Goal: Complete application form

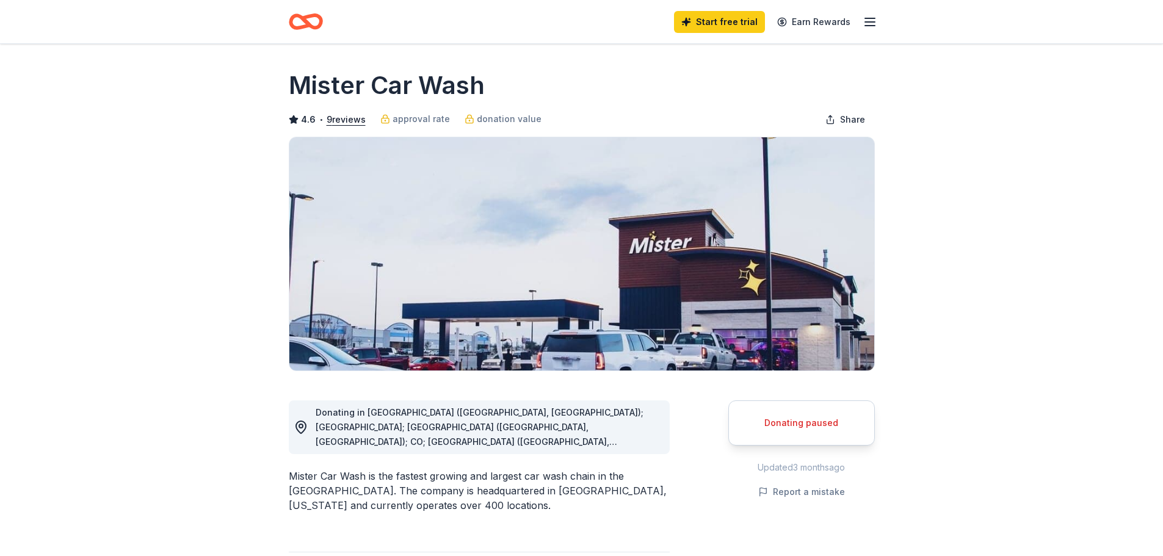
scroll to position [244, 0]
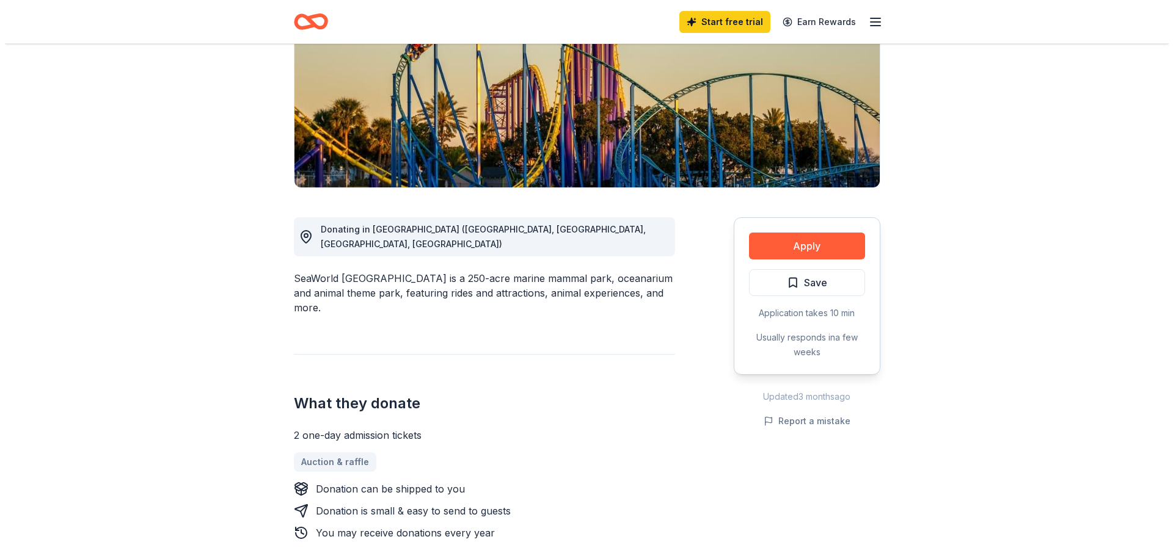
scroll to position [183, 0]
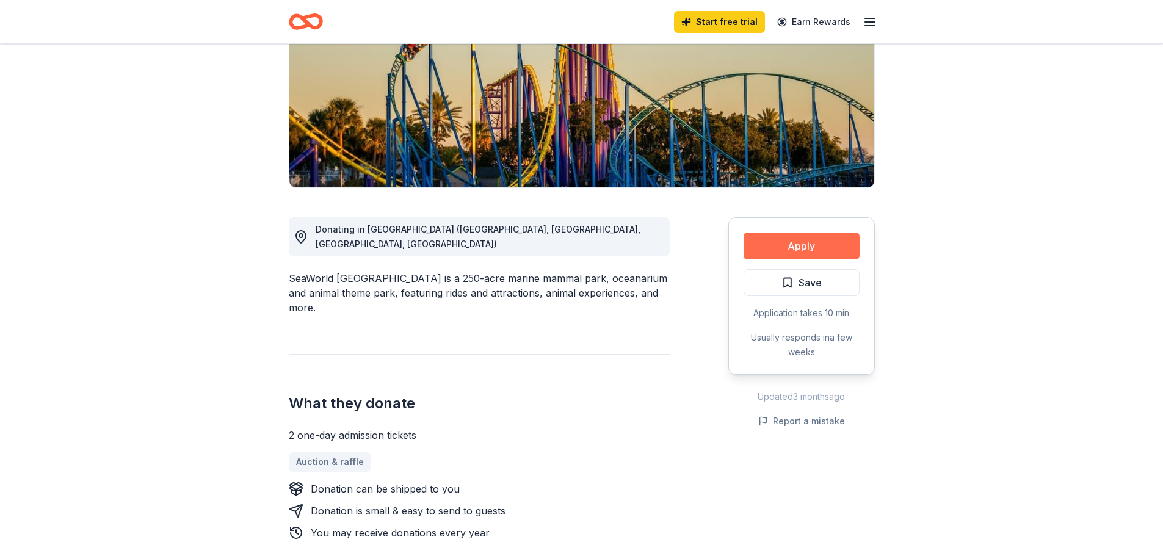
click at [801, 245] on button "Apply" at bounding box center [802, 246] width 116 height 27
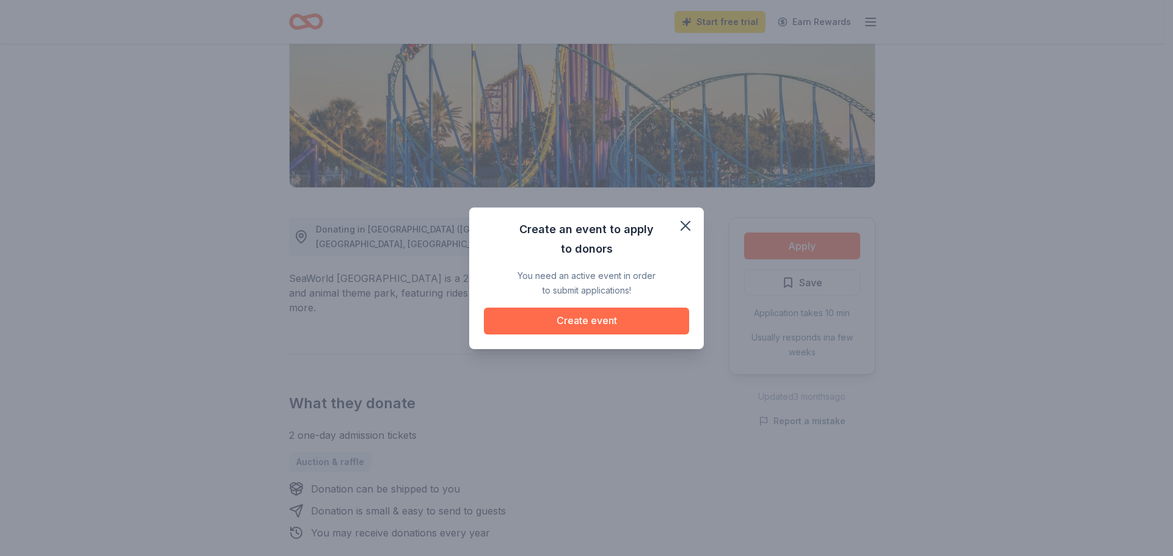
click at [581, 318] on button "Create event" at bounding box center [586, 321] width 205 height 27
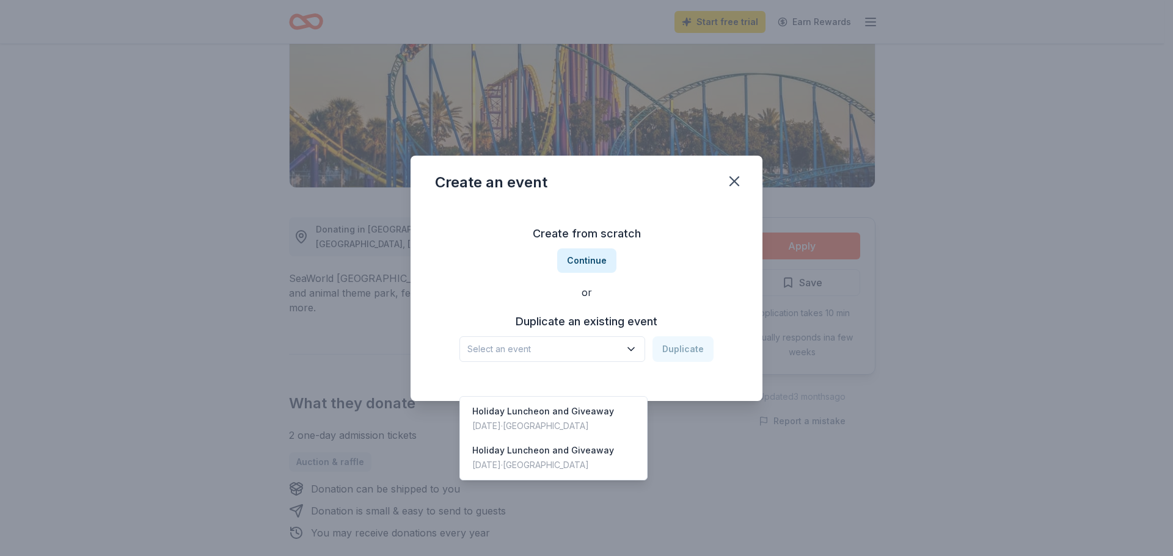
click at [633, 349] on icon "button" at bounding box center [631, 349] width 12 height 12
click at [532, 404] on div "Holiday Luncheon and Giveaway" at bounding box center [543, 411] width 142 height 15
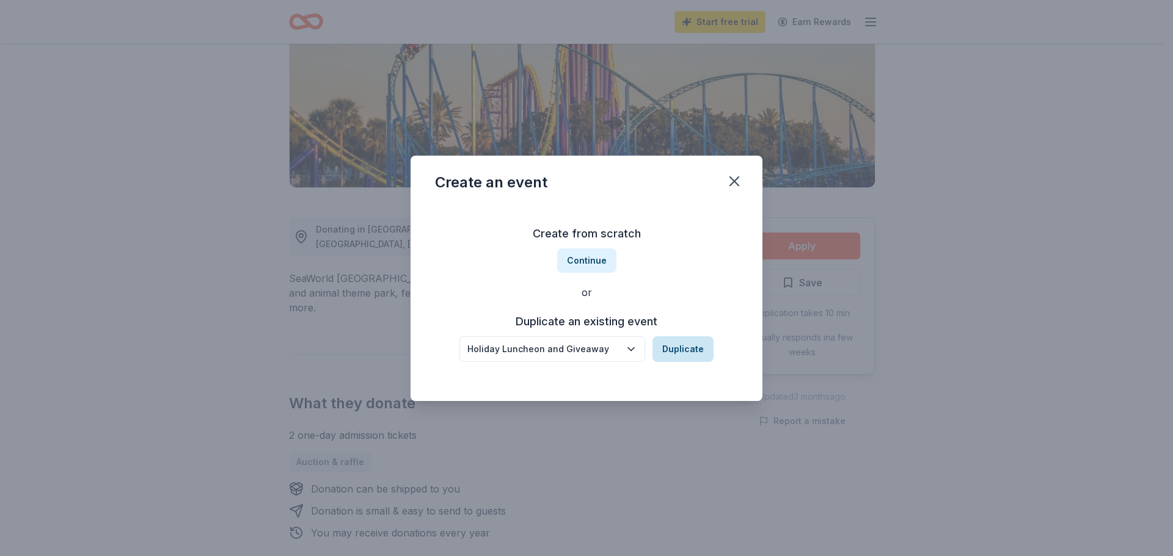
click at [678, 347] on button "Duplicate" at bounding box center [682, 349] width 61 height 26
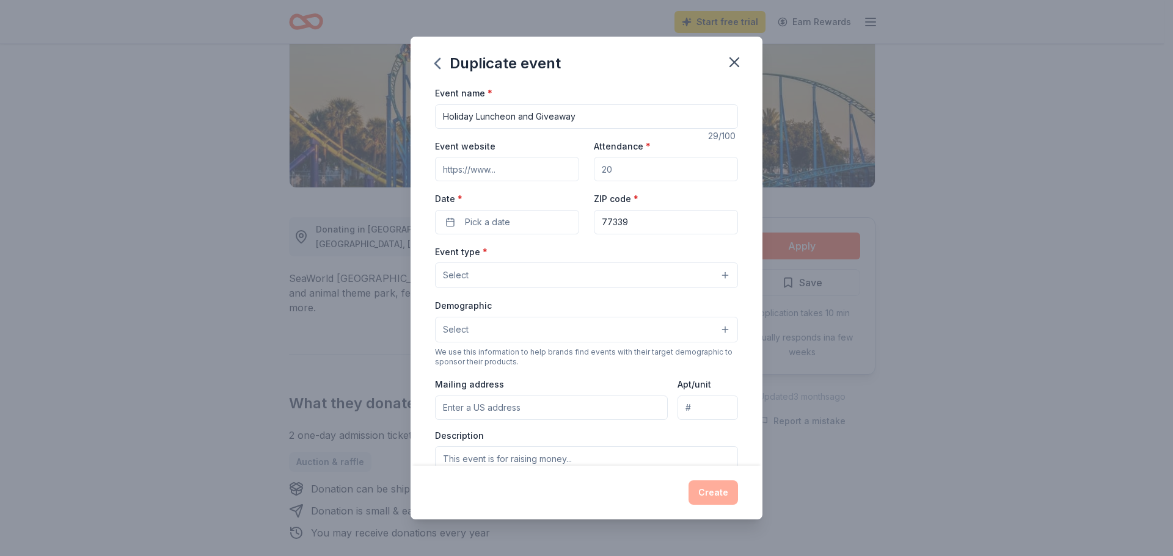
click at [616, 172] on input "Attendance *" at bounding box center [666, 169] width 144 height 24
type input "200"
click at [457, 220] on button "Pick a date" at bounding box center [507, 222] width 144 height 24
click at [568, 257] on button "Go to next month" at bounding box center [570, 254] width 17 height 17
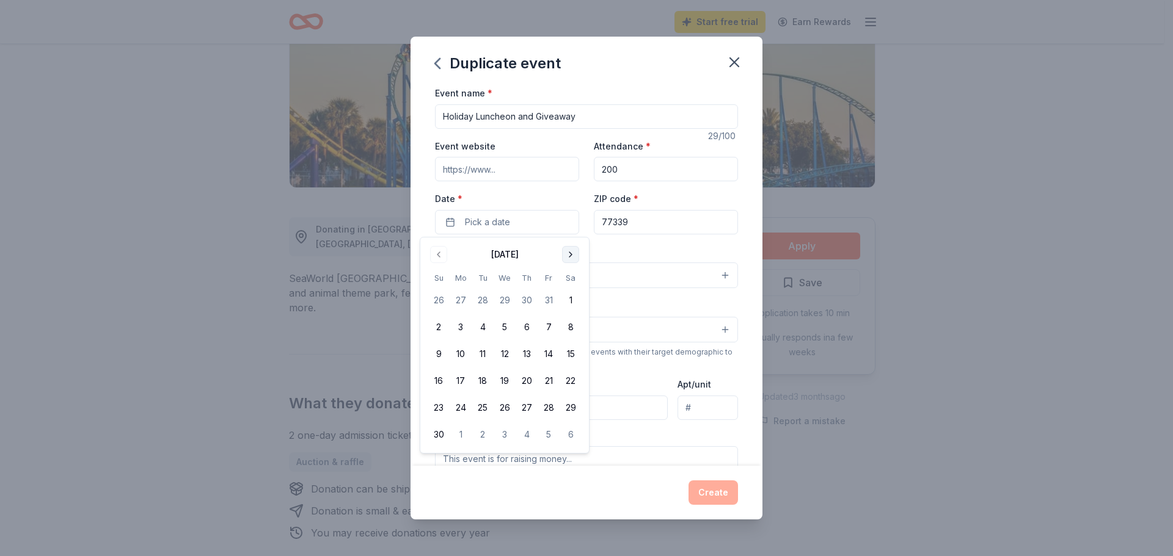
click at [568, 257] on button "Go to next month" at bounding box center [570, 254] width 17 height 17
click at [526, 350] on button "18" at bounding box center [526, 354] width 22 height 22
click at [658, 269] on button "Select" at bounding box center [586, 276] width 303 height 26
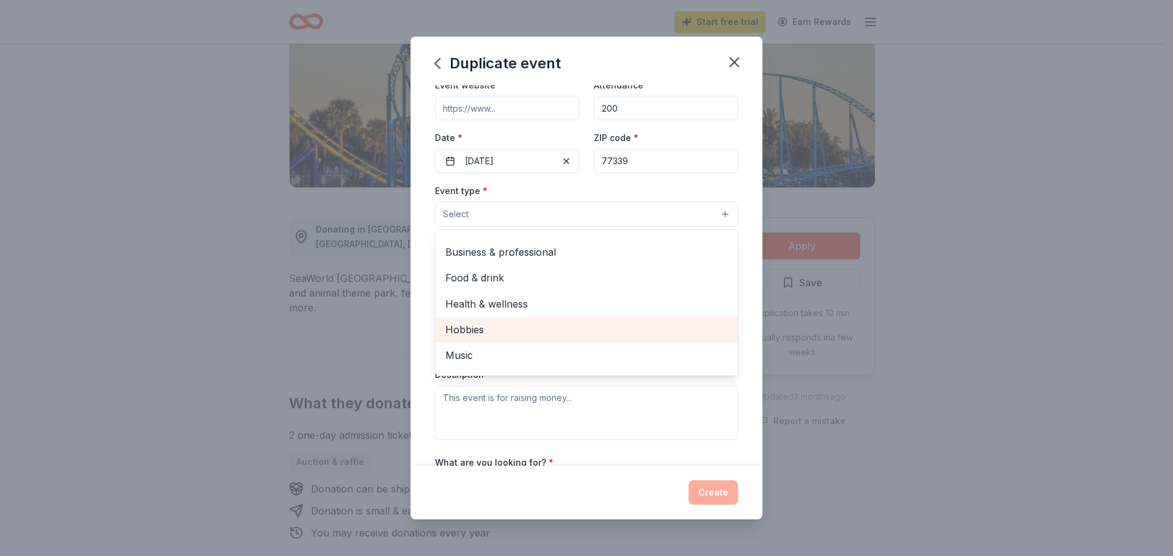
scroll to position [0, 0]
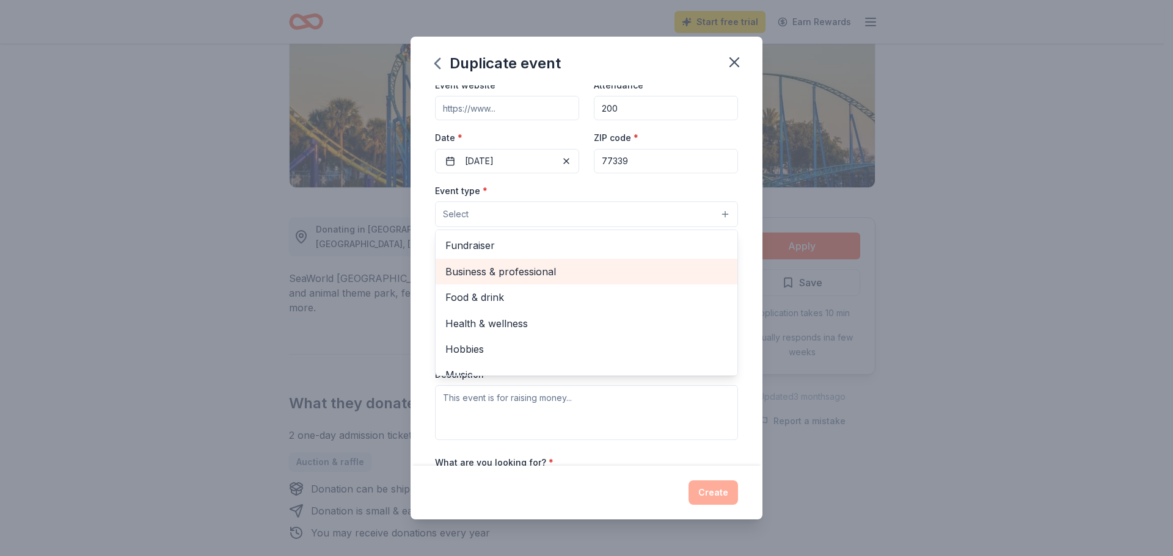
click at [536, 271] on span "Business & professional" at bounding box center [586, 272] width 282 height 16
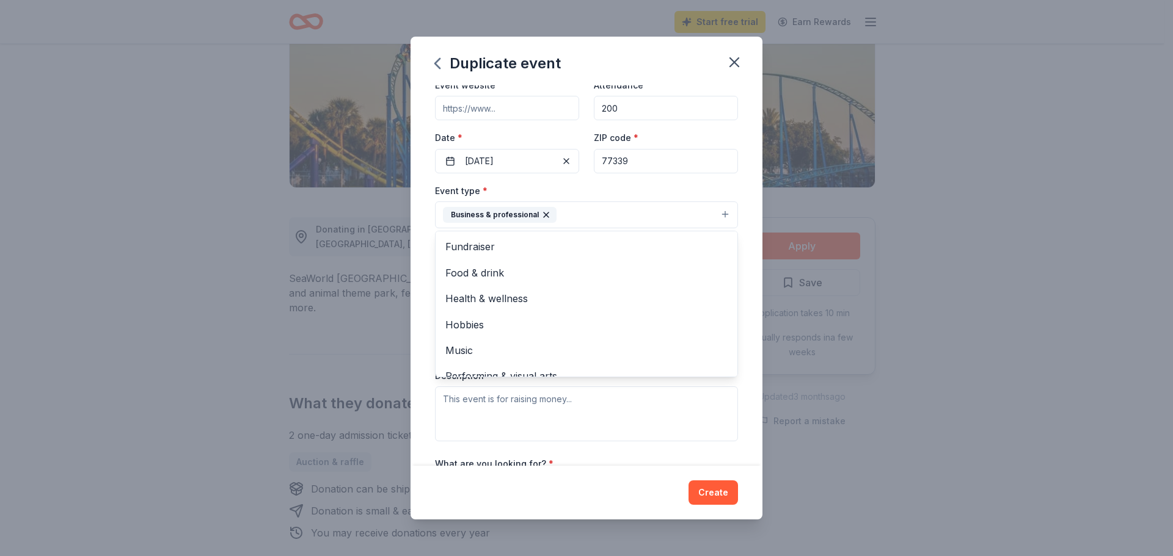
click at [740, 367] on div "Event name * Holiday Luncheon and Giveaway 29 /100 Event website Attendance * 2…" at bounding box center [586, 275] width 352 height 380
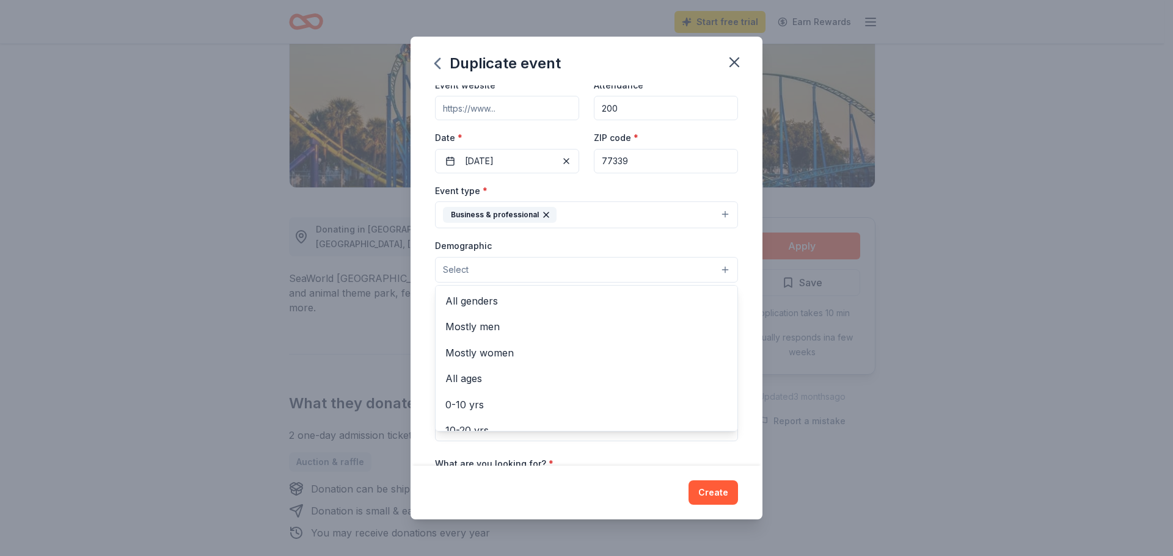
click at [715, 269] on button "Select" at bounding box center [586, 270] width 303 height 26
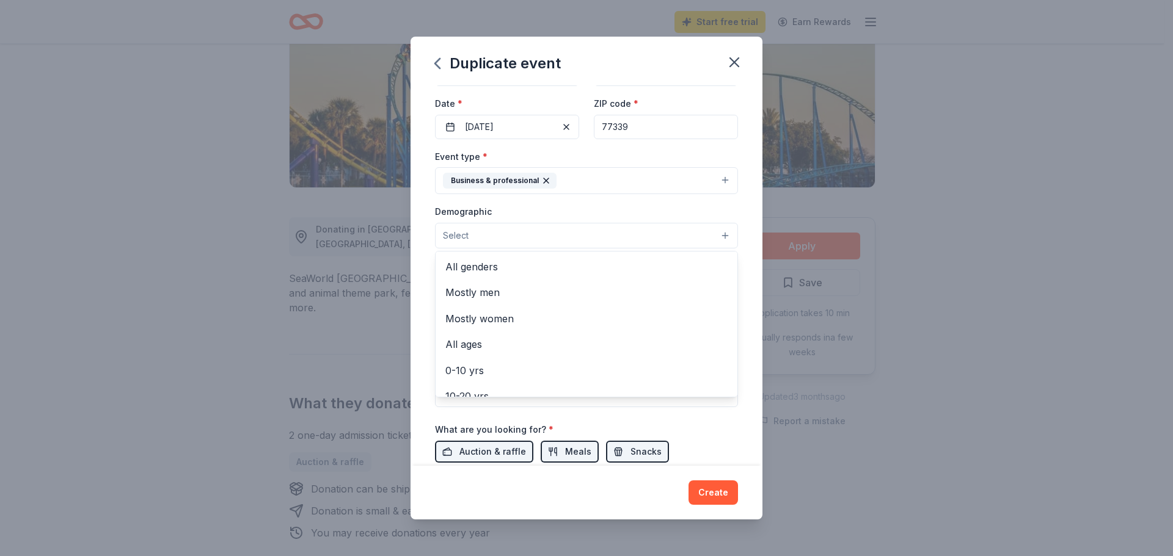
scroll to position [122, 0]
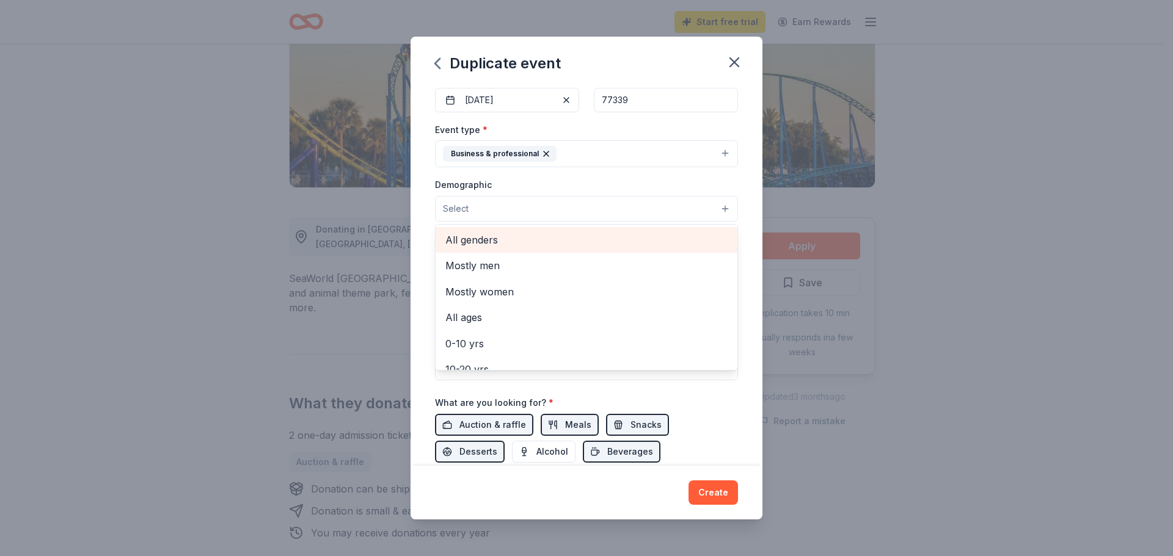
click at [489, 239] on span "All genders" at bounding box center [586, 240] width 282 height 16
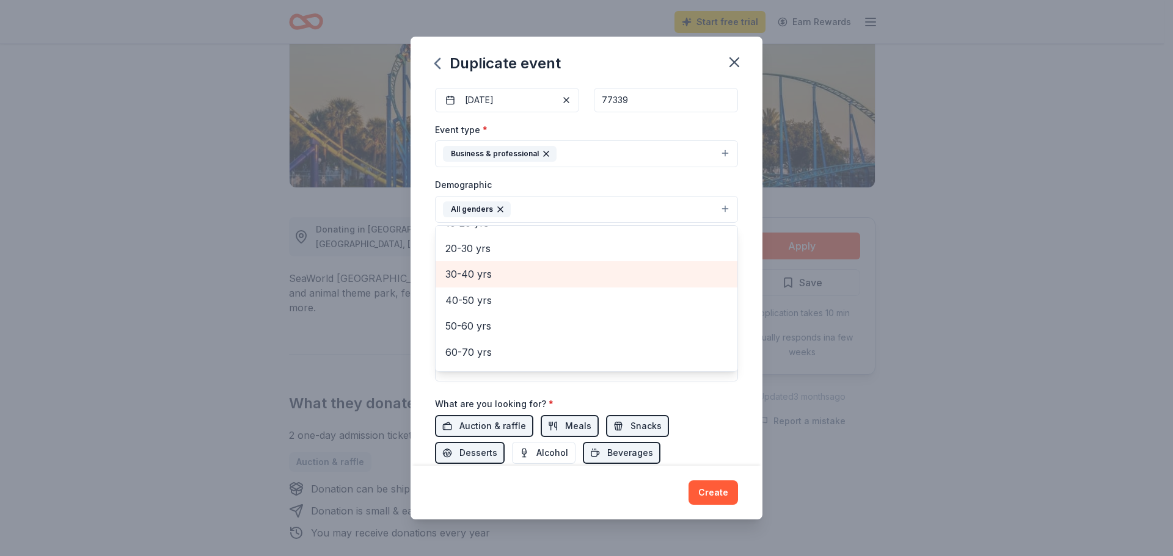
click at [468, 275] on span "30-40 yrs" at bounding box center [586, 274] width 282 height 16
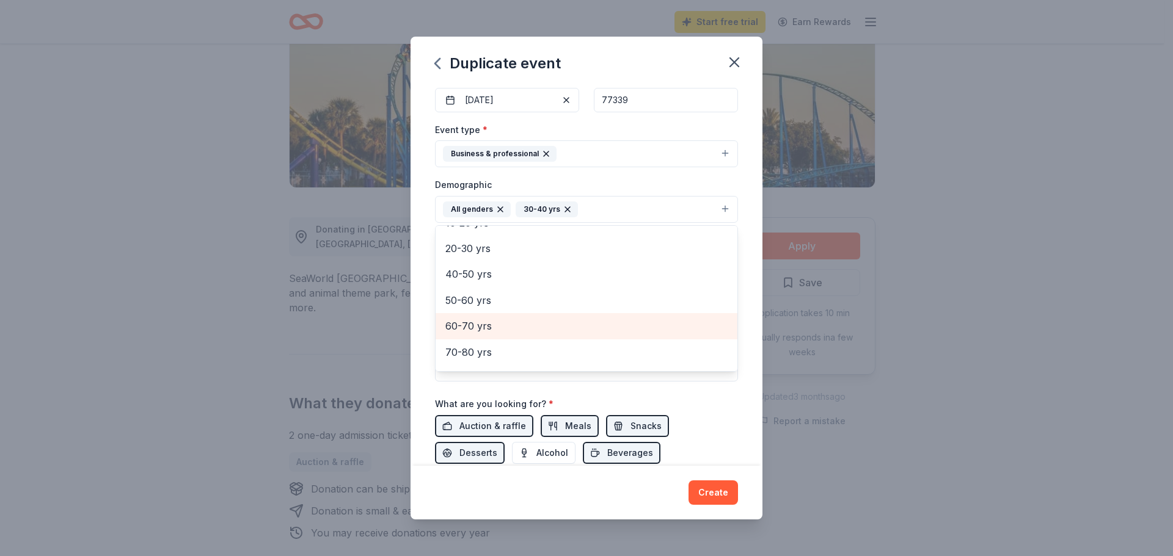
scroll to position [144, 0]
click at [719, 400] on div "Event name * Holiday Luncheon and Giveaway 29 /100 Event website Attendance * 2…" at bounding box center [586, 246] width 303 height 567
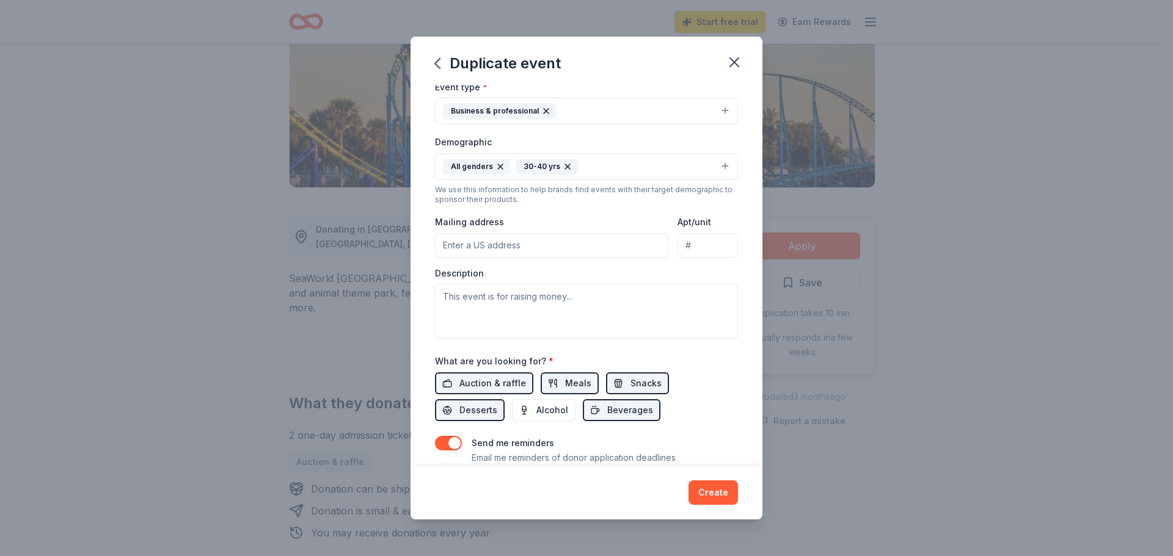
scroll to position [183, 0]
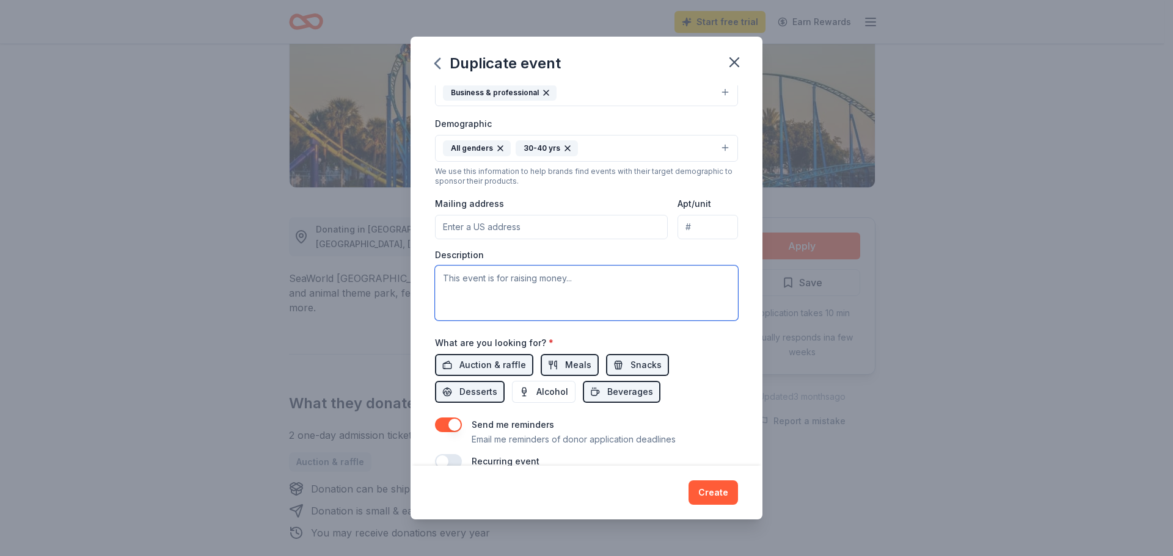
click at [574, 279] on textarea at bounding box center [586, 293] width 303 height 55
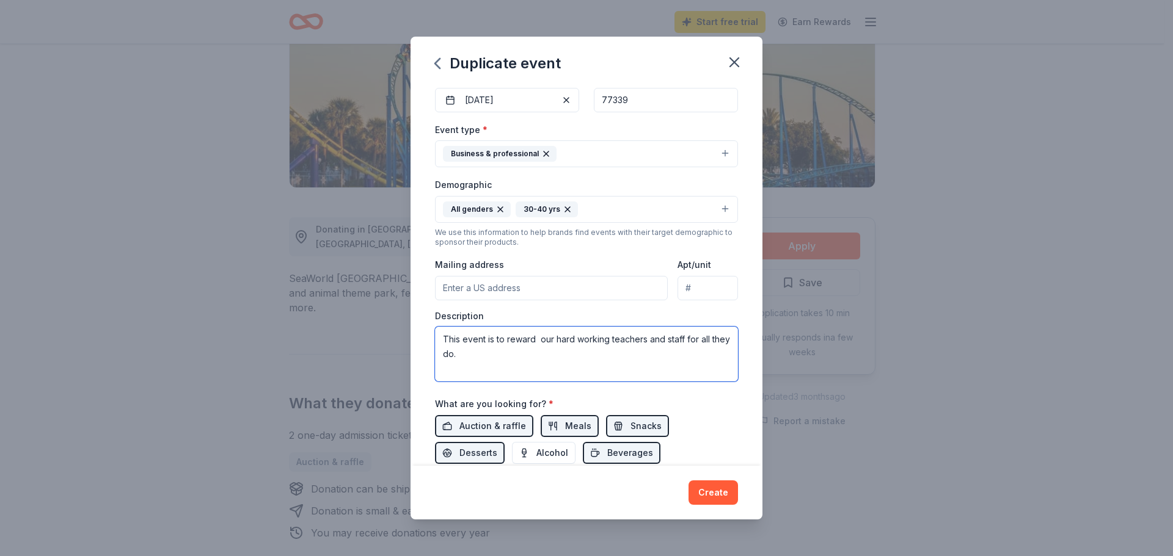
click at [538, 340] on textarea "This event is to reward our hard working teachers and staff for all they do." at bounding box center [586, 354] width 303 height 55
click at [491, 355] on textarea "This event is to reward our hard working teachers and staff for all they do." at bounding box center [586, 354] width 303 height 55
click at [509, 368] on textarea "This event is to reward our hard working teachers and staff for all they do. We…" at bounding box center [586, 354] width 303 height 55
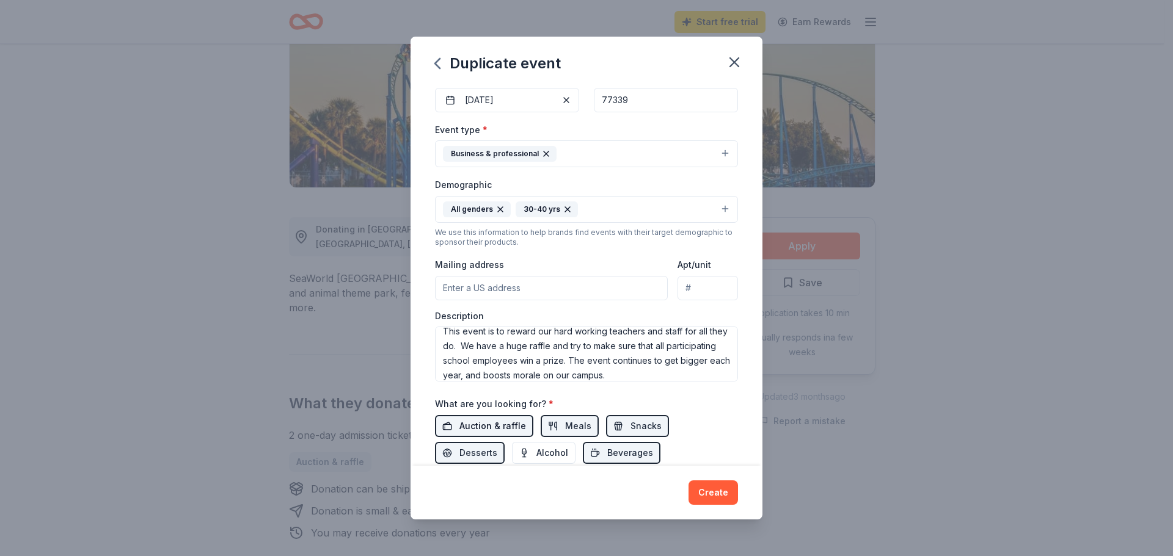
click at [483, 429] on span "Auction & raffle" at bounding box center [492, 426] width 67 height 15
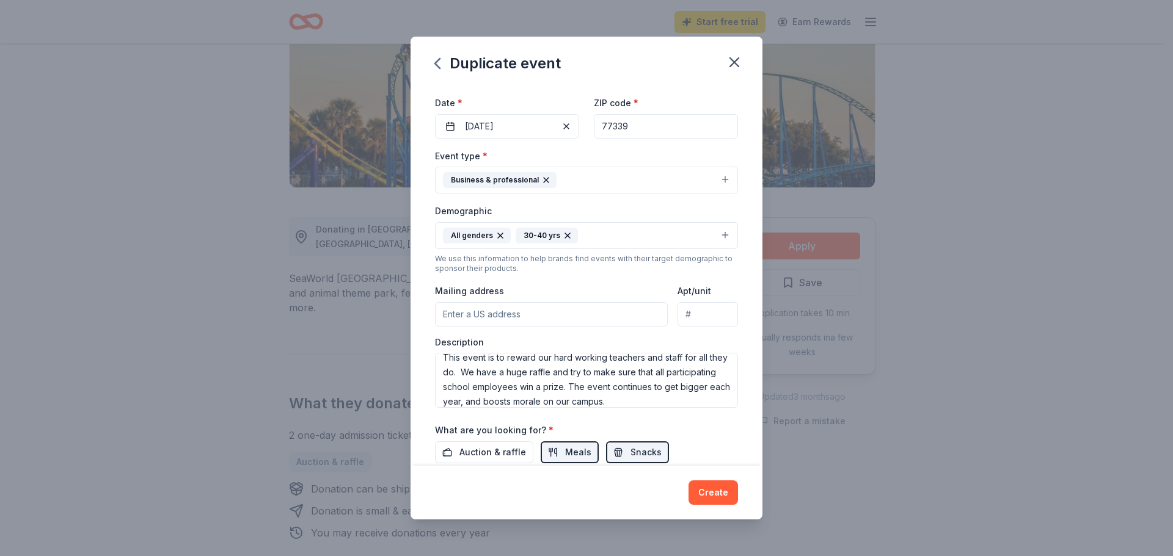
scroll to position [0, 0]
click at [459, 366] on textarea "This event is to reward our hard working teachers and staff for all they do. We…" at bounding box center [586, 380] width 303 height 55
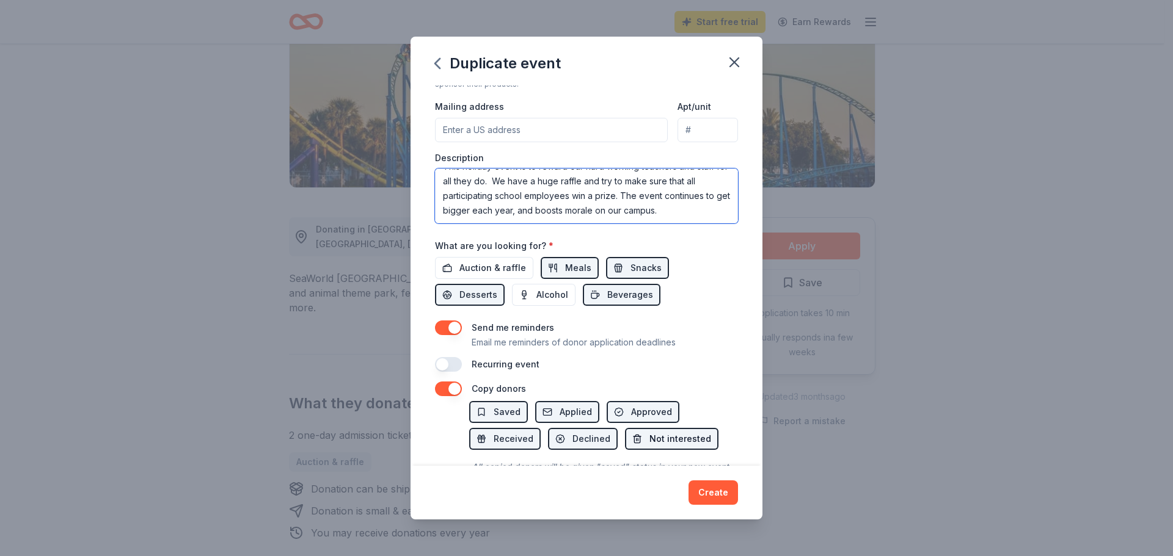
scroll to position [340, 0]
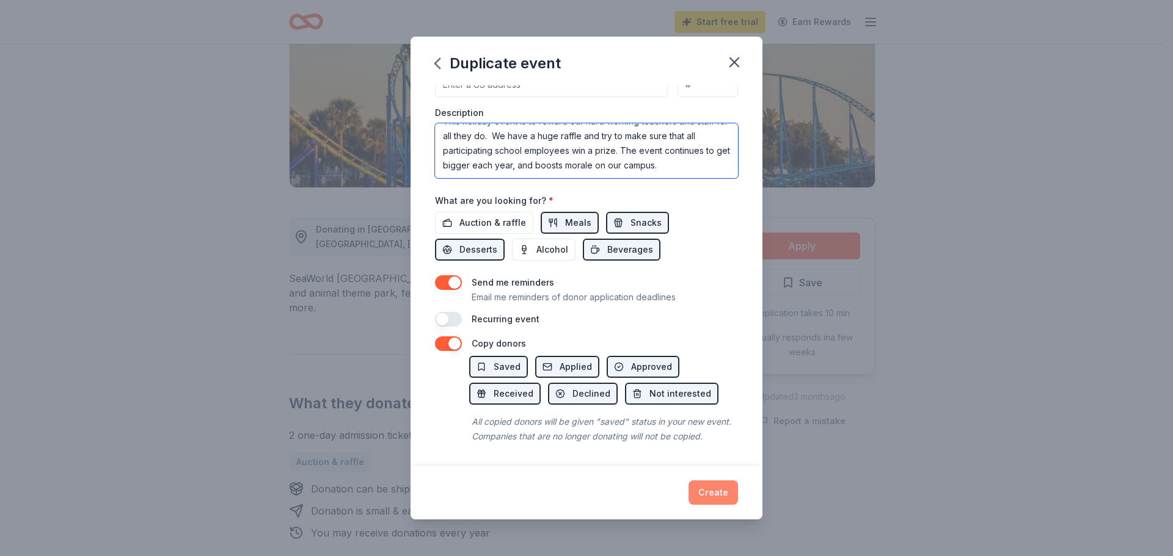
type textarea "This holiday event is to reward our hard working teachers and staff for all the…"
click at [711, 492] on button "Create" at bounding box center [712, 493] width 49 height 24
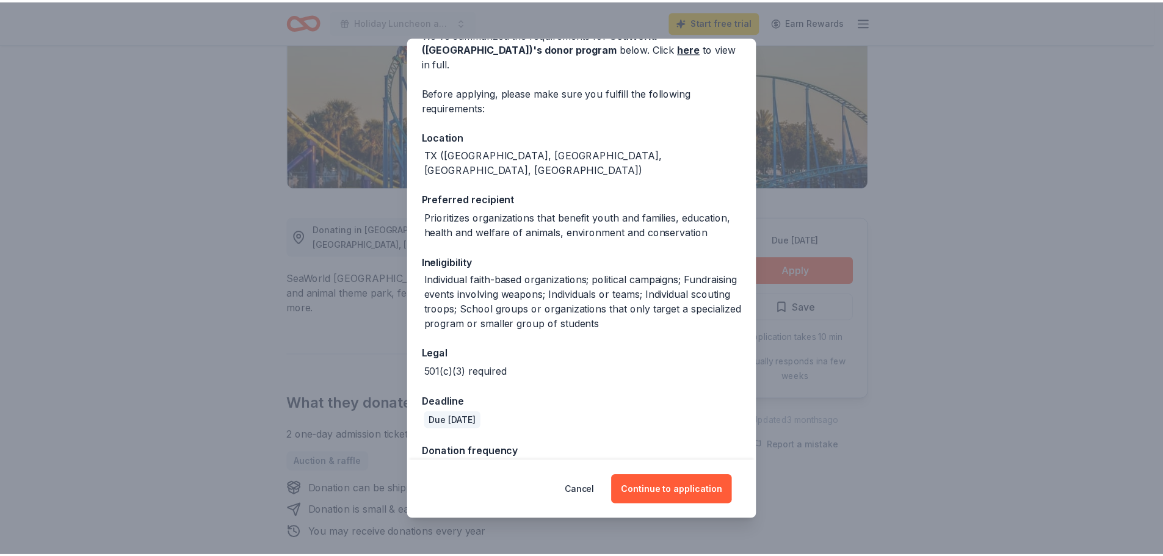
scroll to position [71, 0]
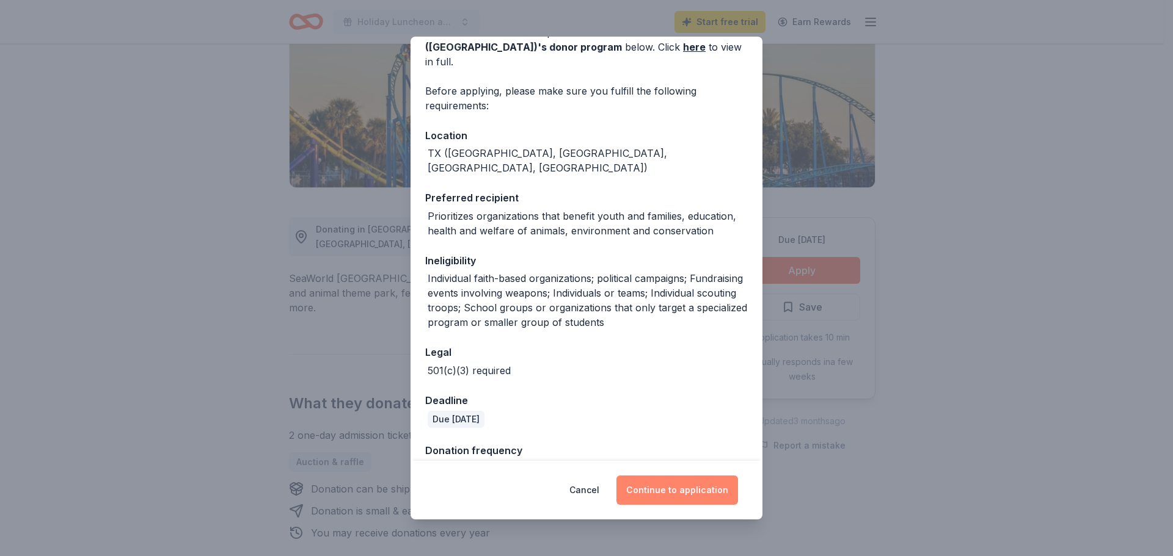
click at [666, 489] on button "Continue to application" at bounding box center [677, 490] width 122 height 29
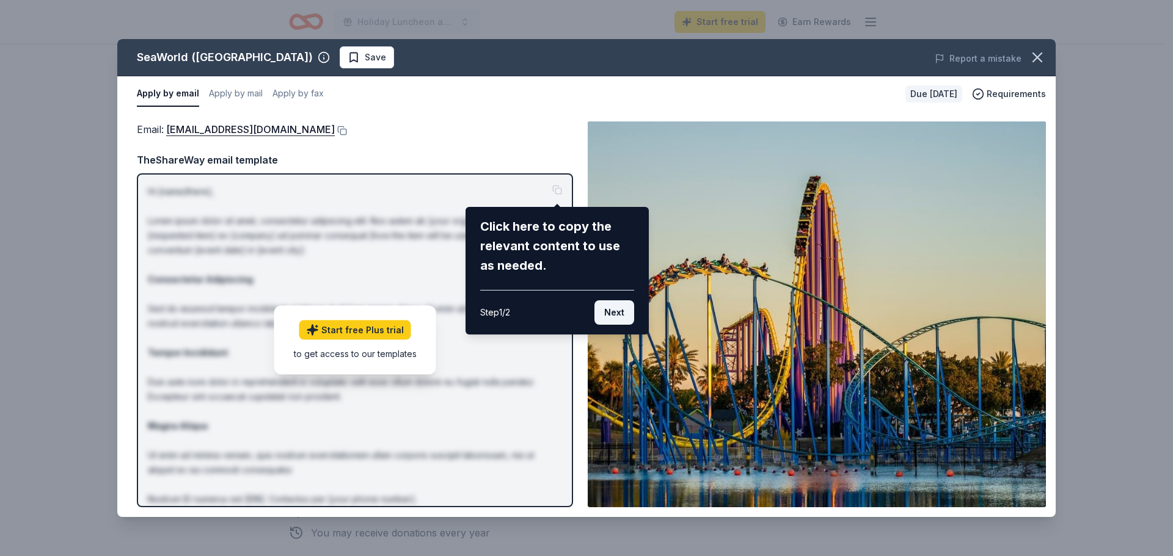
click at [617, 312] on button "Next" at bounding box center [614, 312] width 40 height 24
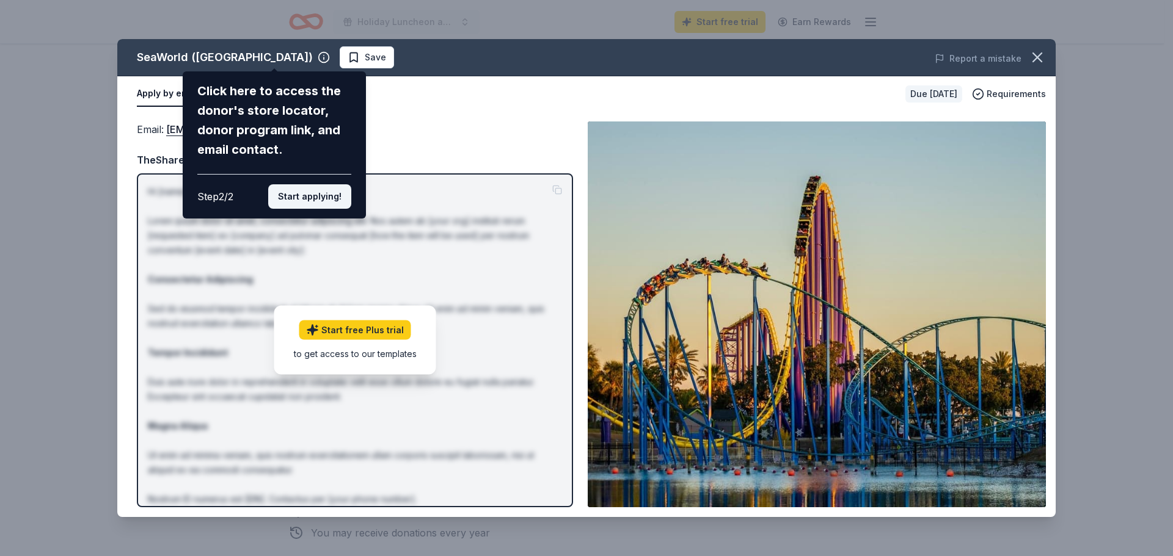
click at [317, 191] on button "Start applying!" at bounding box center [309, 196] width 83 height 24
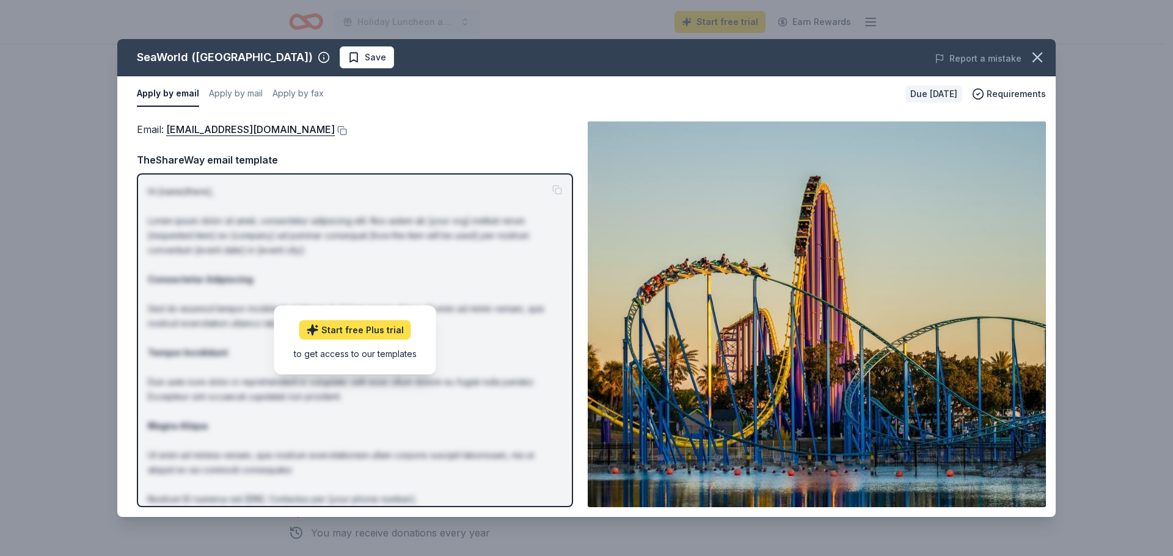
click at [352, 331] on link "Start free Plus trial" at bounding box center [355, 331] width 112 height 20
click at [1031, 53] on icon "button" at bounding box center [1036, 57] width 17 height 17
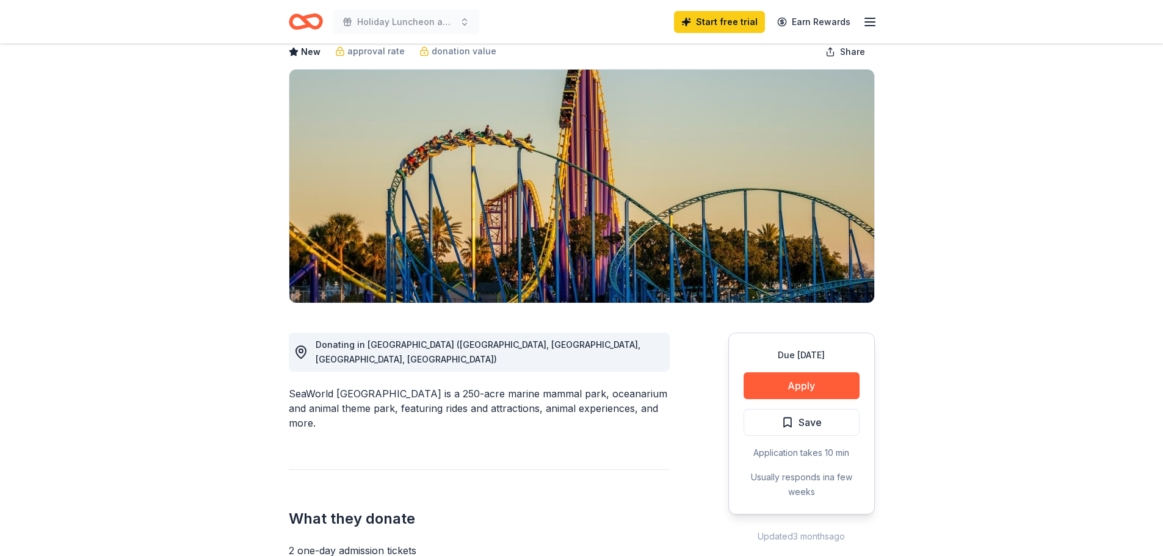
scroll to position [61, 0]
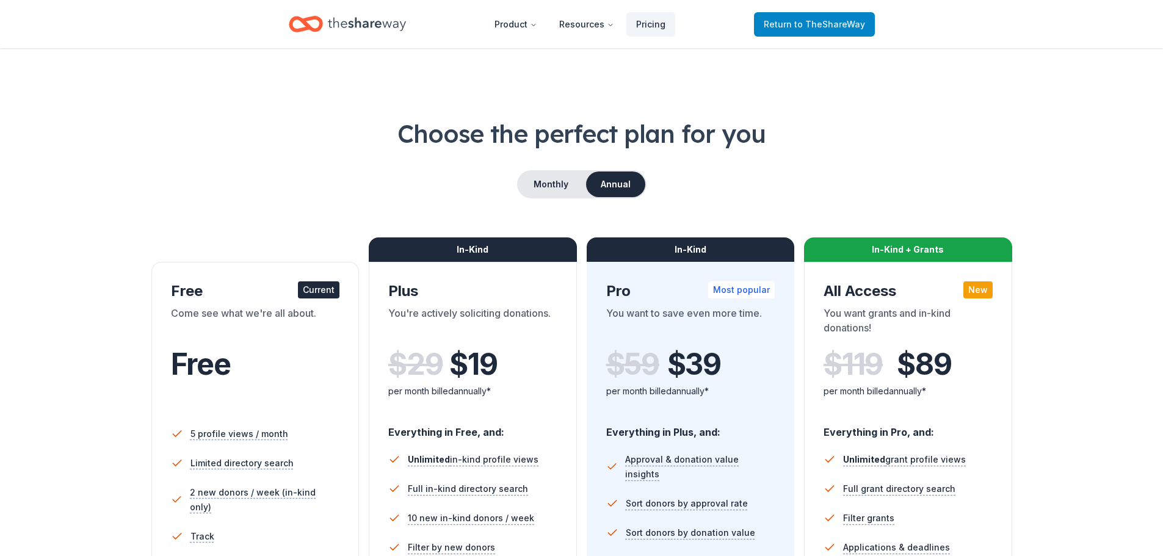
click at [823, 25] on span "to TheShareWay" at bounding box center [830, 24] width 71 height 10
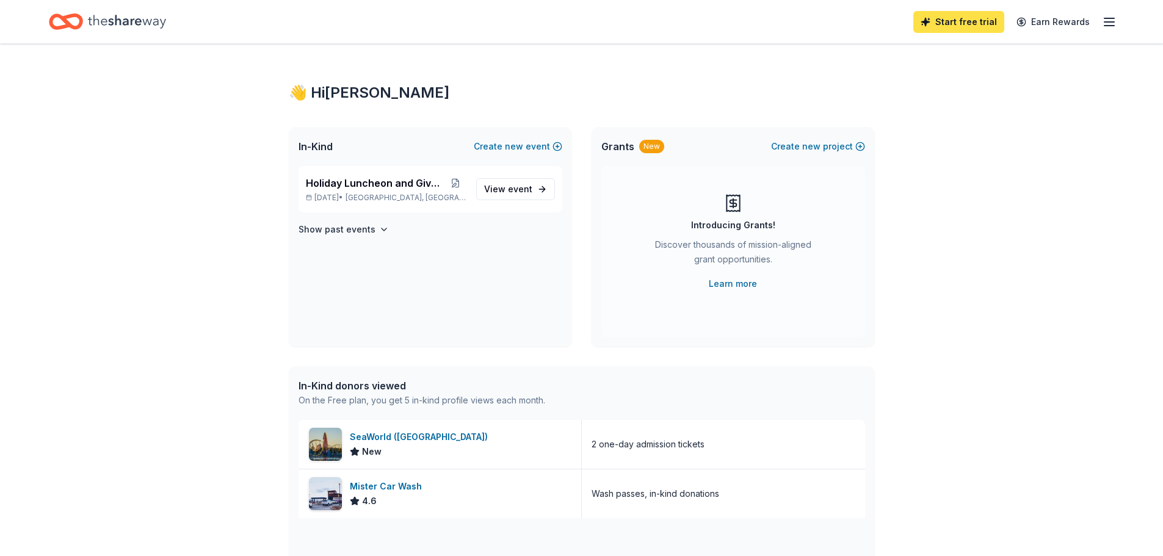
click at [966, 21] on link "Start free trial" at bounding box center [959, 22] width 91 height 22
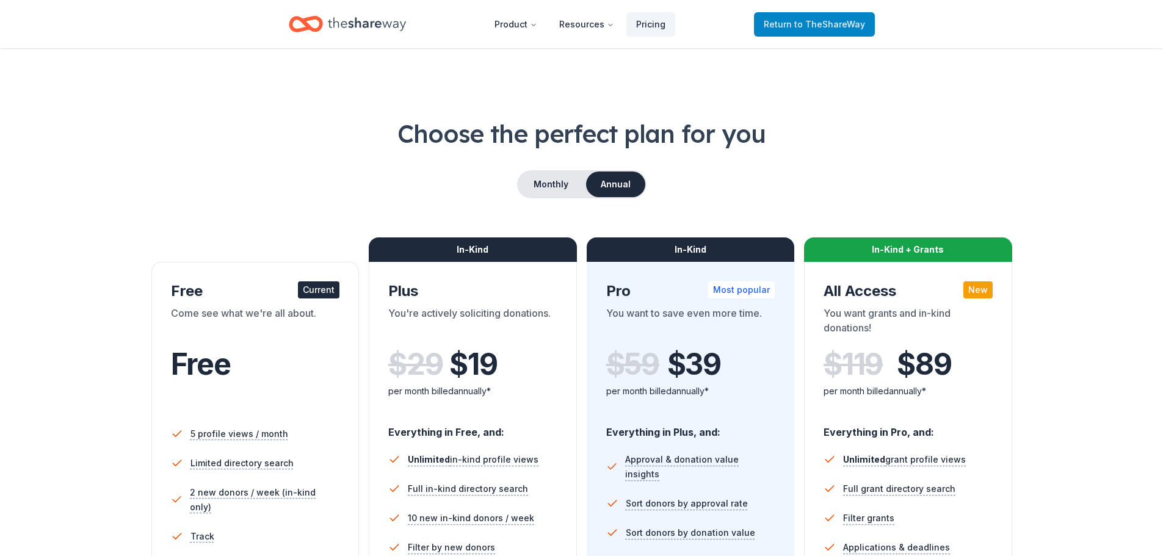
click at [813, 25] on span "to TheShareWay" at bounding box center [830, 24] width 71 height 10
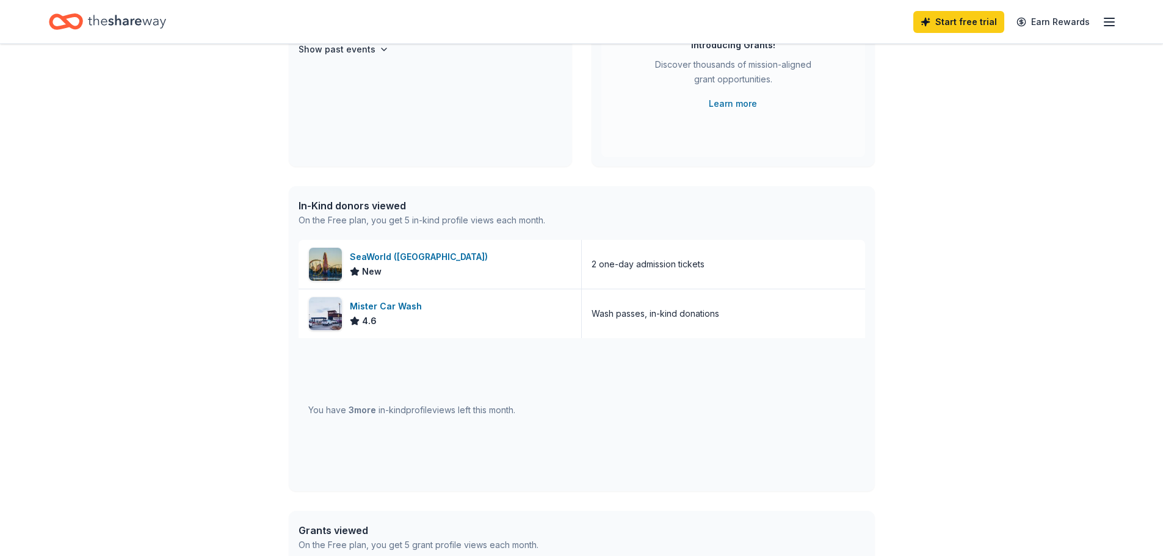
scroll to position [183, 0]
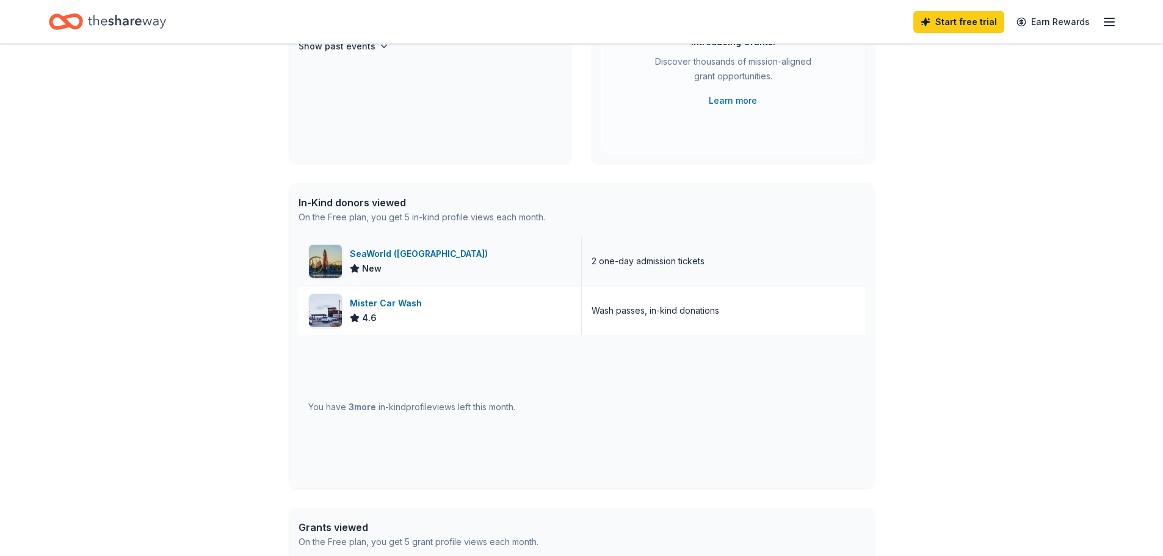
click at [333, 253] on img at bounding box center [325, 261] width 33 height 33
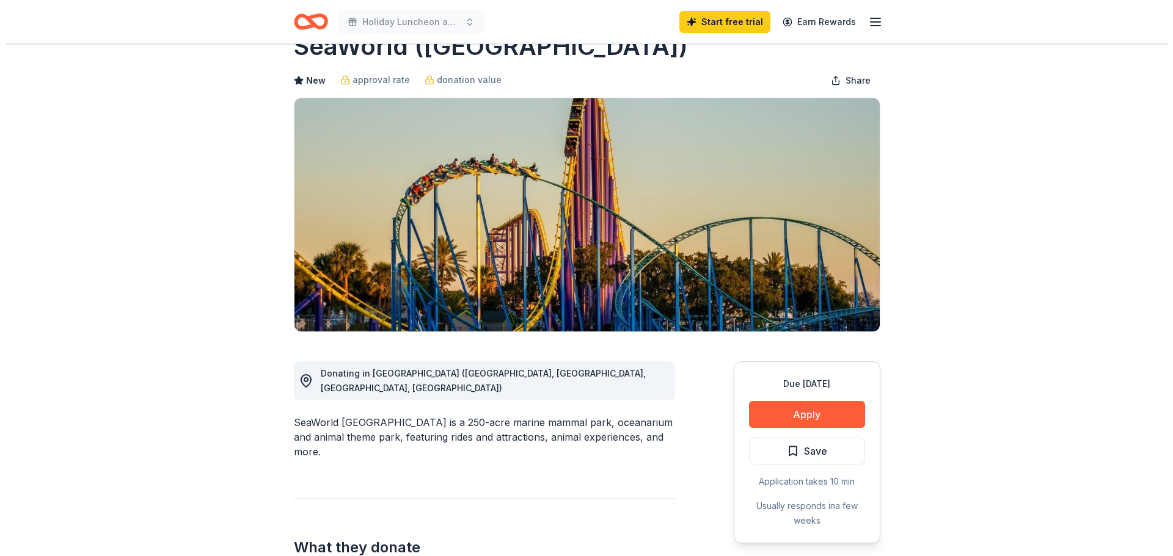
scroll to position [61, 0]
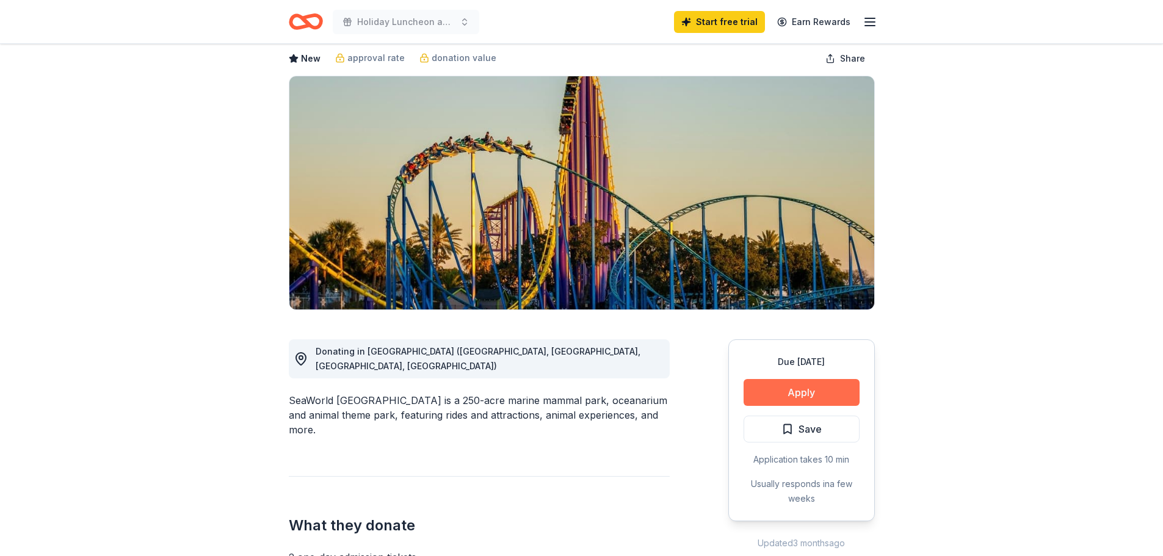
click at [809, 392] on button "Apply" at bounding box center [802, 392] width 116 height 27
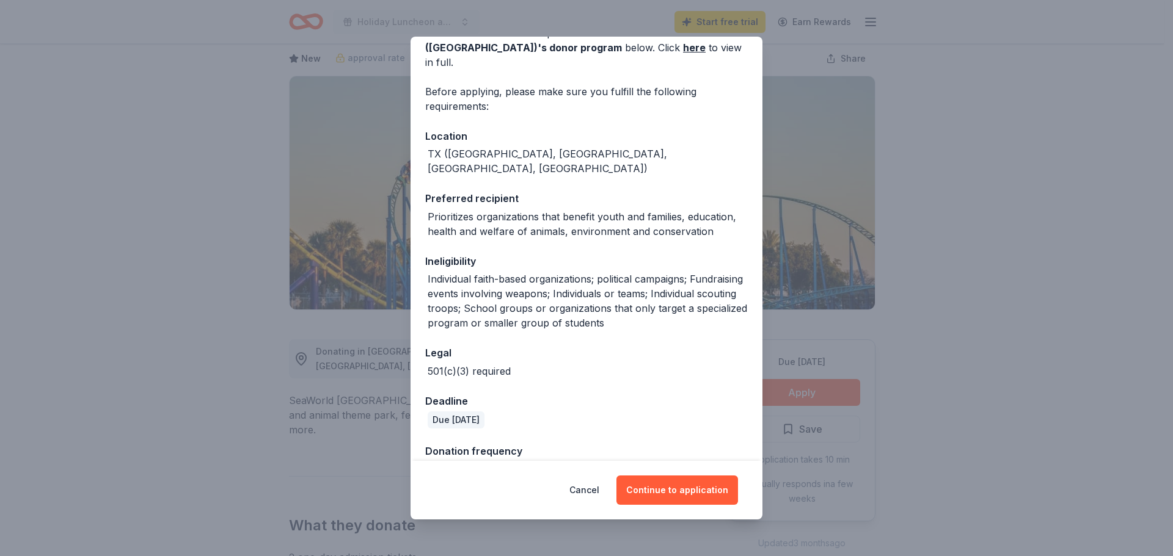
scroll to position [71, 0]
click at [675, 487] on button "Continue to application" at bounding box center [677, 490] width 122 height 29
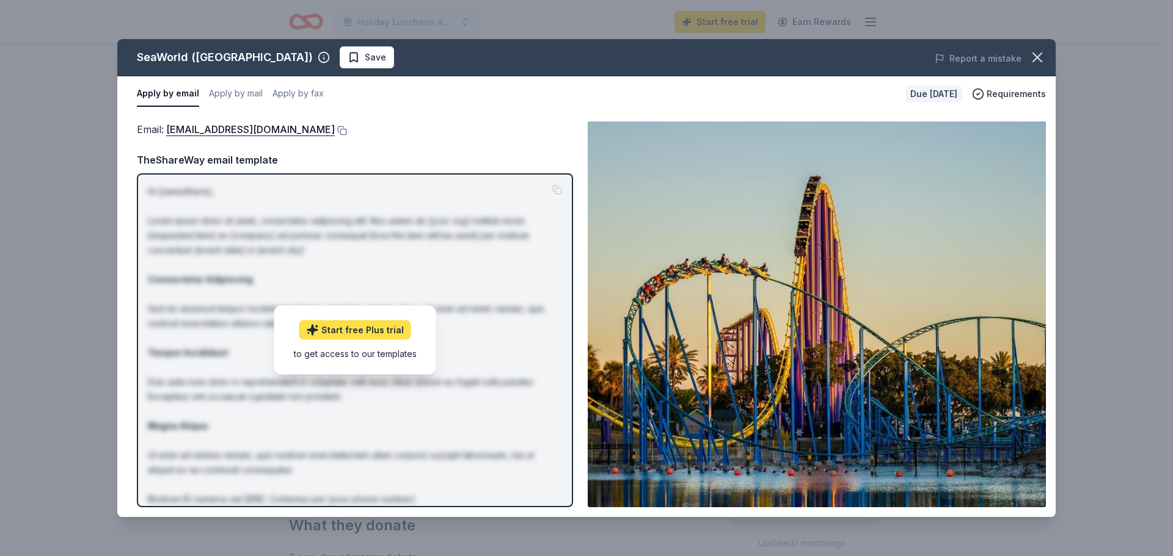
click at [363, 331] on link "Start free Plus trial" at bounding box center [355, 331] width 112 height 20
click at [151, 89] on button "Apply by email" at bounding box center [168, 94] width 62 height 26
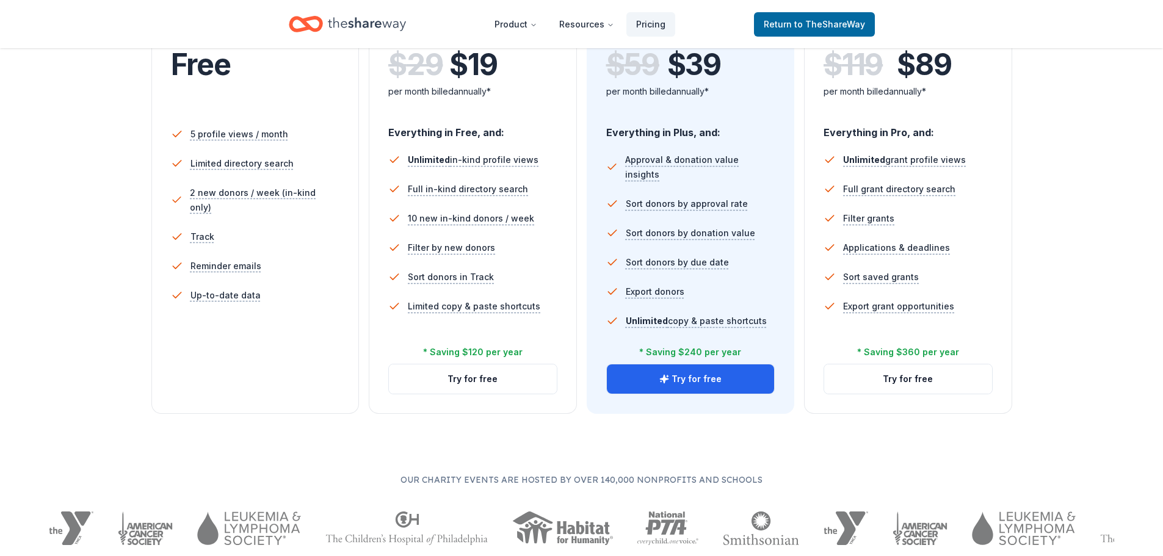
scroll to position [305, 0]
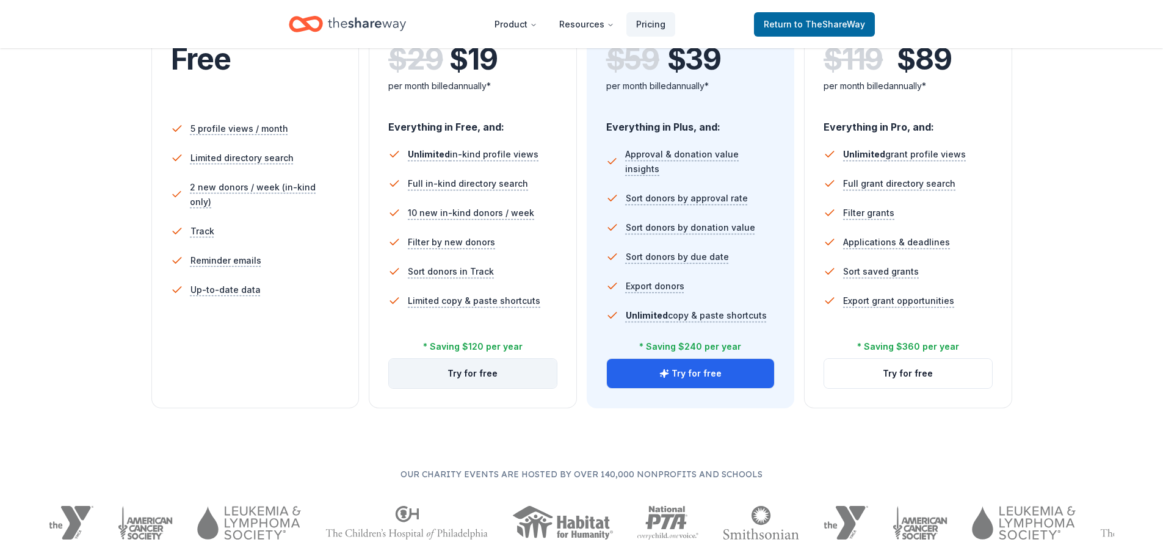
click at [470, 373] on button "Try for free" at bounding box center [473, 373] width 168 height 29
